Goal: Obtain resource: Download file/media

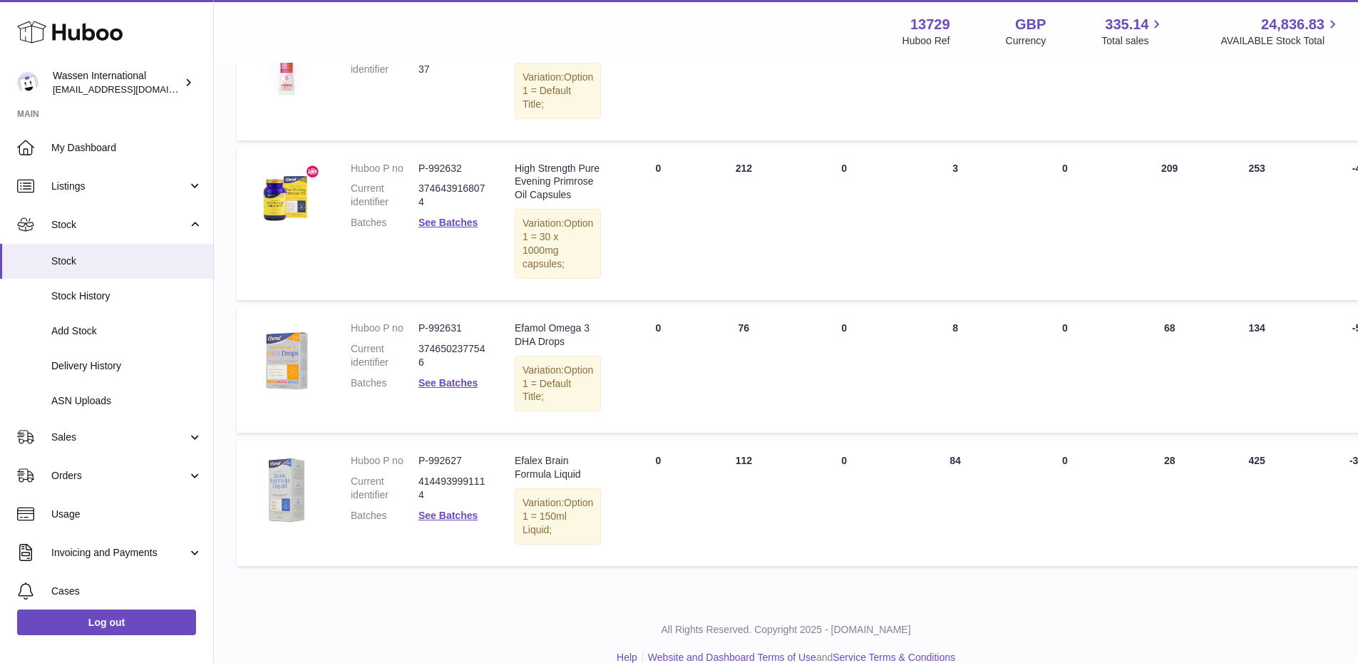
scroll to position [373, 0]
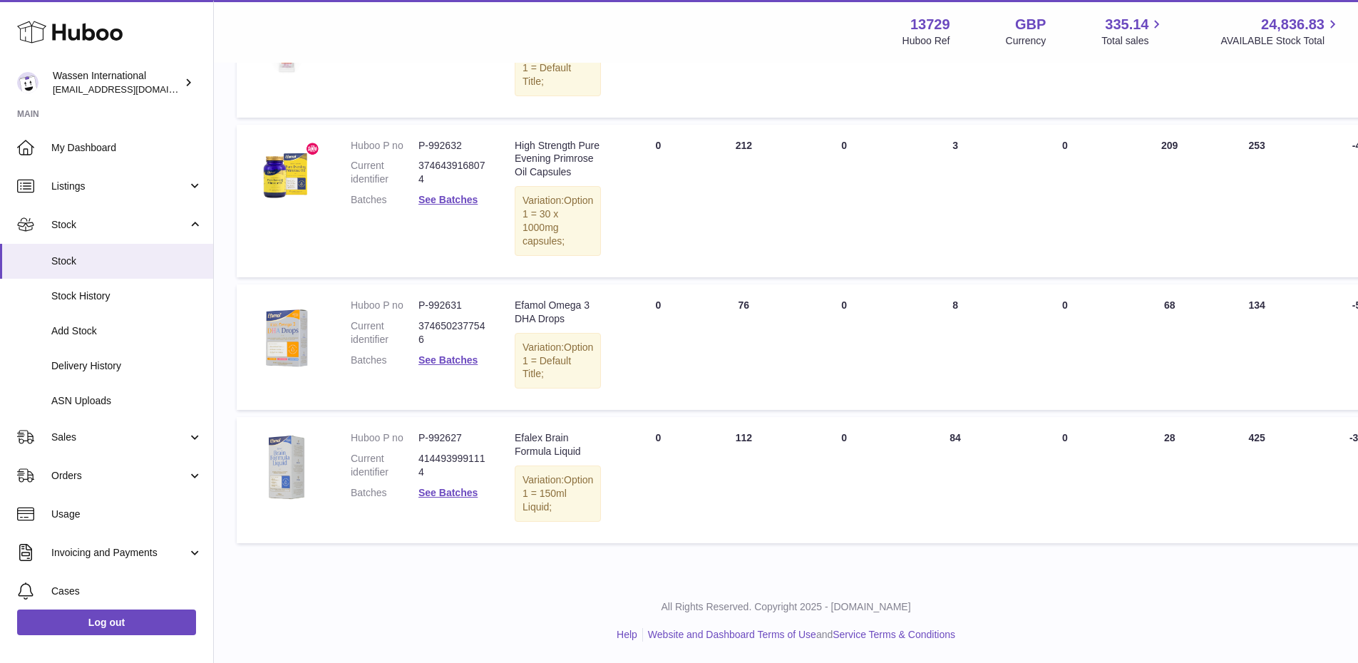
click at [360, 593] on div "All Rights Reserved. Copyright 2025 - [DOMAIN_NAME] Help Website and Dashboard …" at bounding box center [786, 621] width 1144 height 84
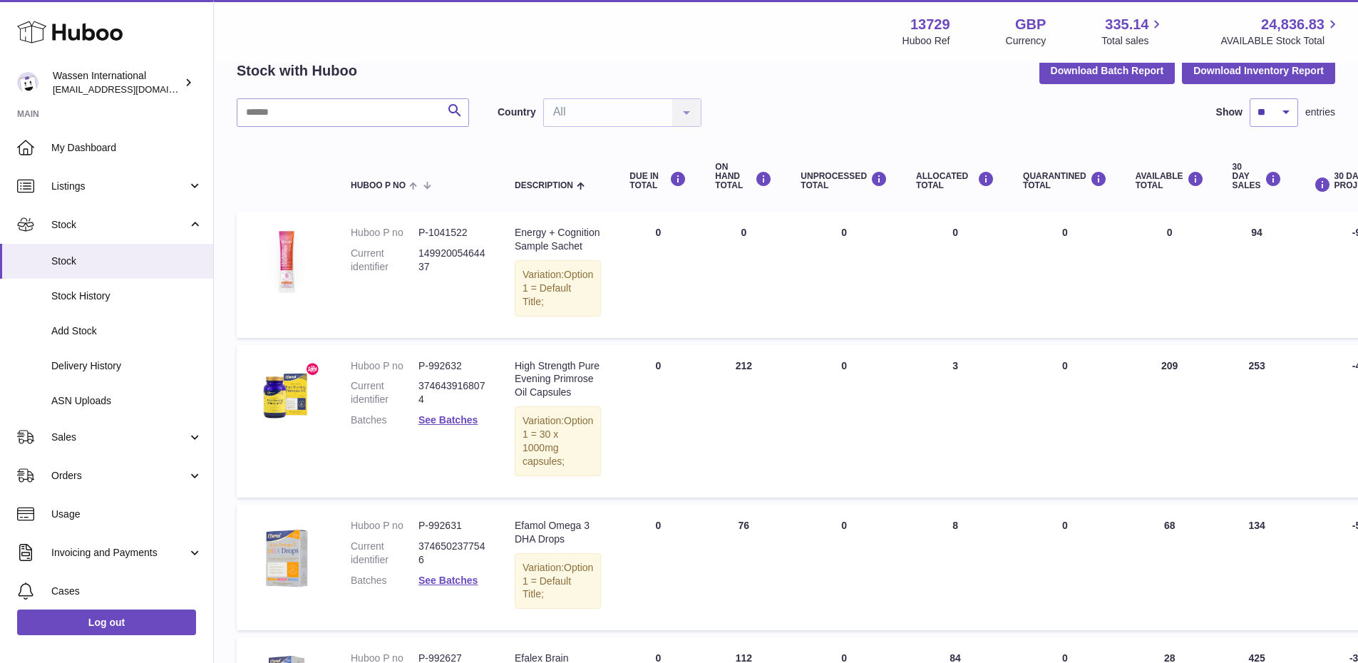
scroll to position [71, 0]
click at [103, 359] on span "Delivery History" at bounding box center [126, 366] width 151 height 14
click at [95, 300] on span "Stock History" at bounding box center [126, 296] width 151 height 14
click at [1249, 77] on button "Download Inventory Report" at bounding box center [1258, 71] width 153 height 26
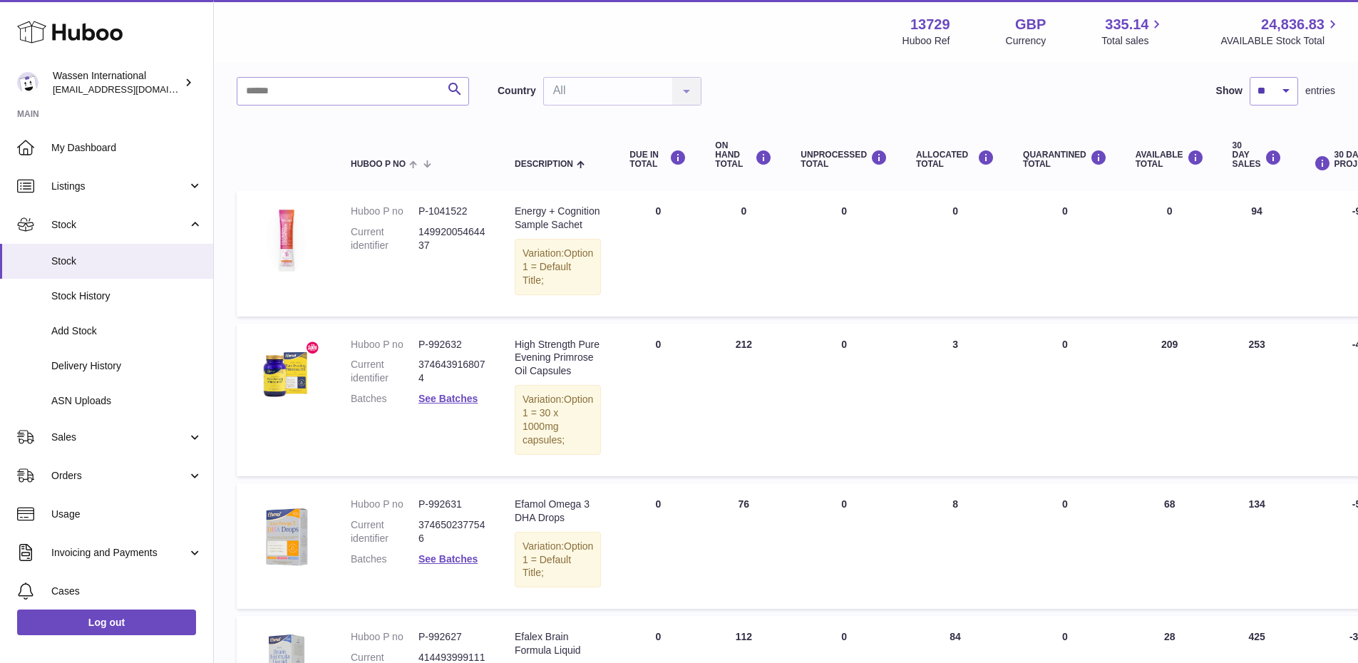
scroll to position [88, 0]
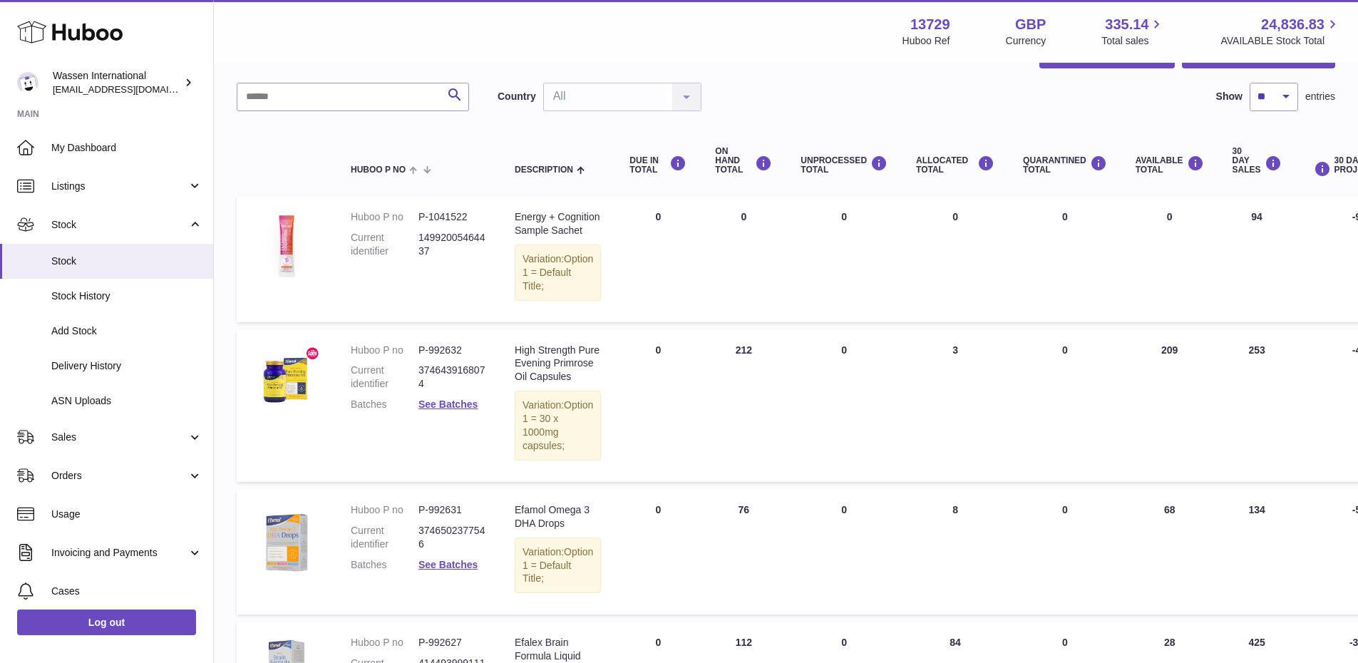
click at [515, 37] on div "Menu Huboo 13729 Huboo Ref GBP Currency 335.14 Total sales 24,836.83 AVAILABLE …" at bounding box center [786, 31] width 1110 height 33
